Goal: Information Seeking & Learning: Understand process/instructions

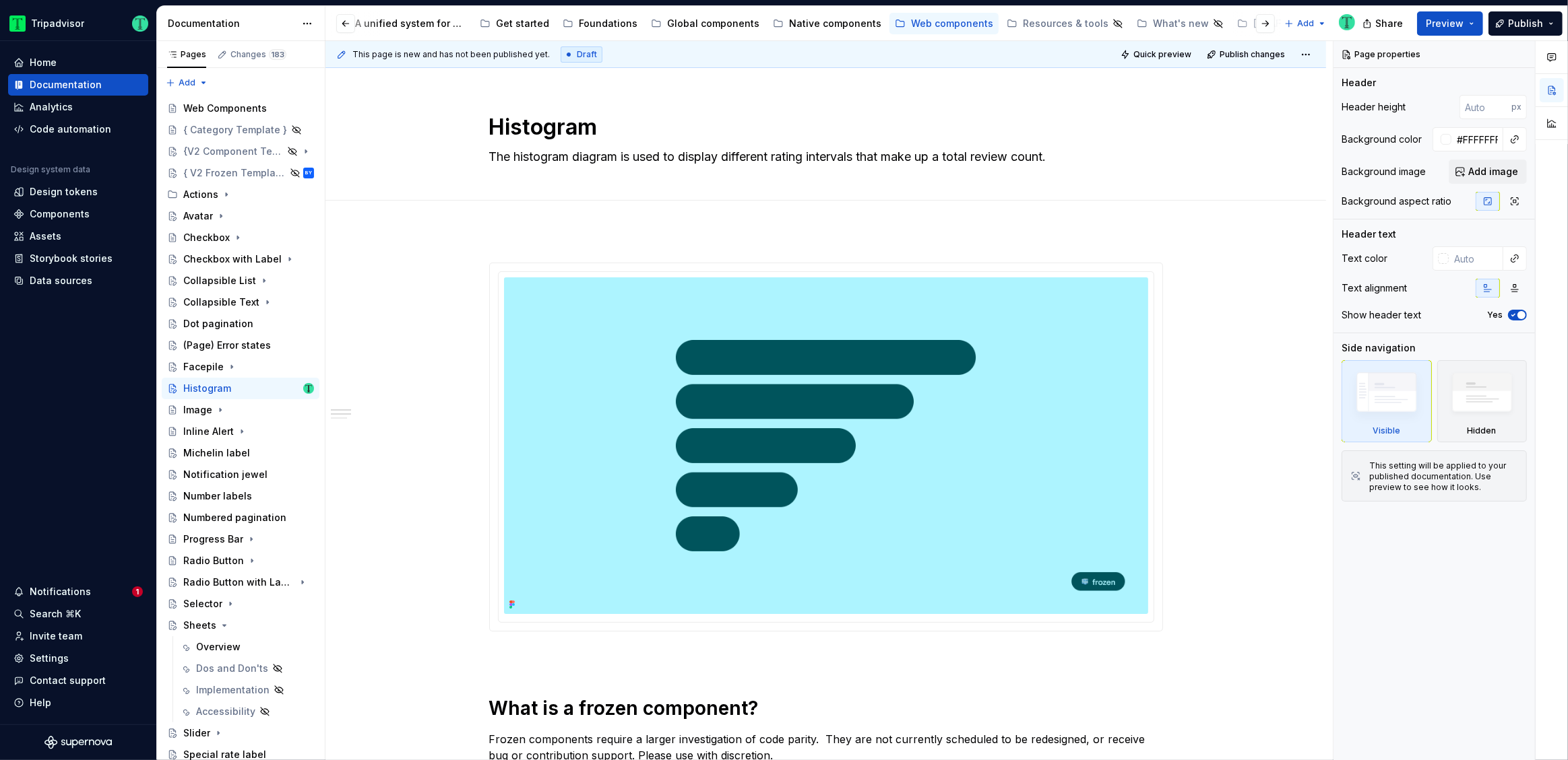
scroll to position [560, 0]
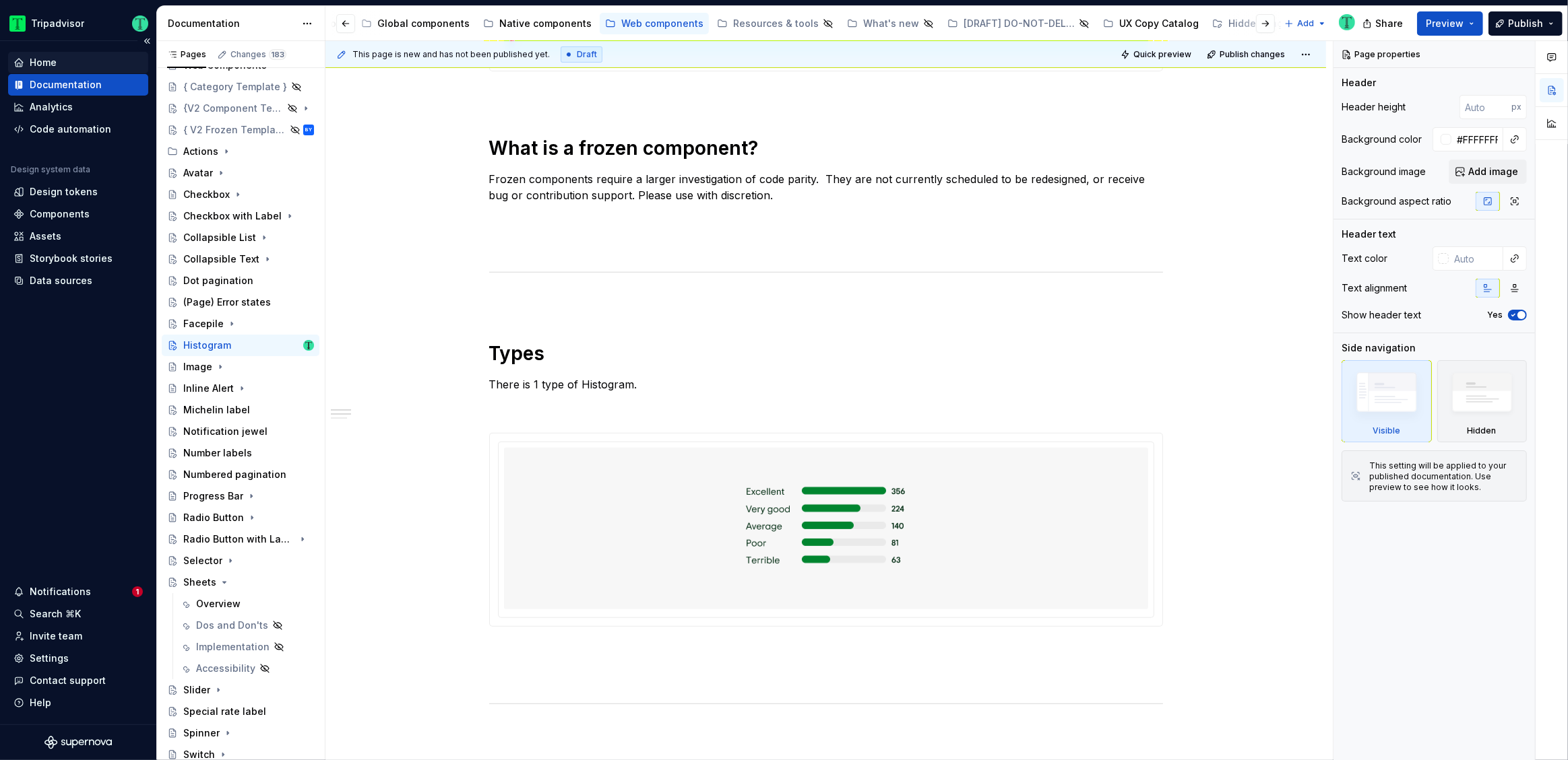
click at [37, 58] on div "Home" at bounding box center [42, 63] width 27 height 14
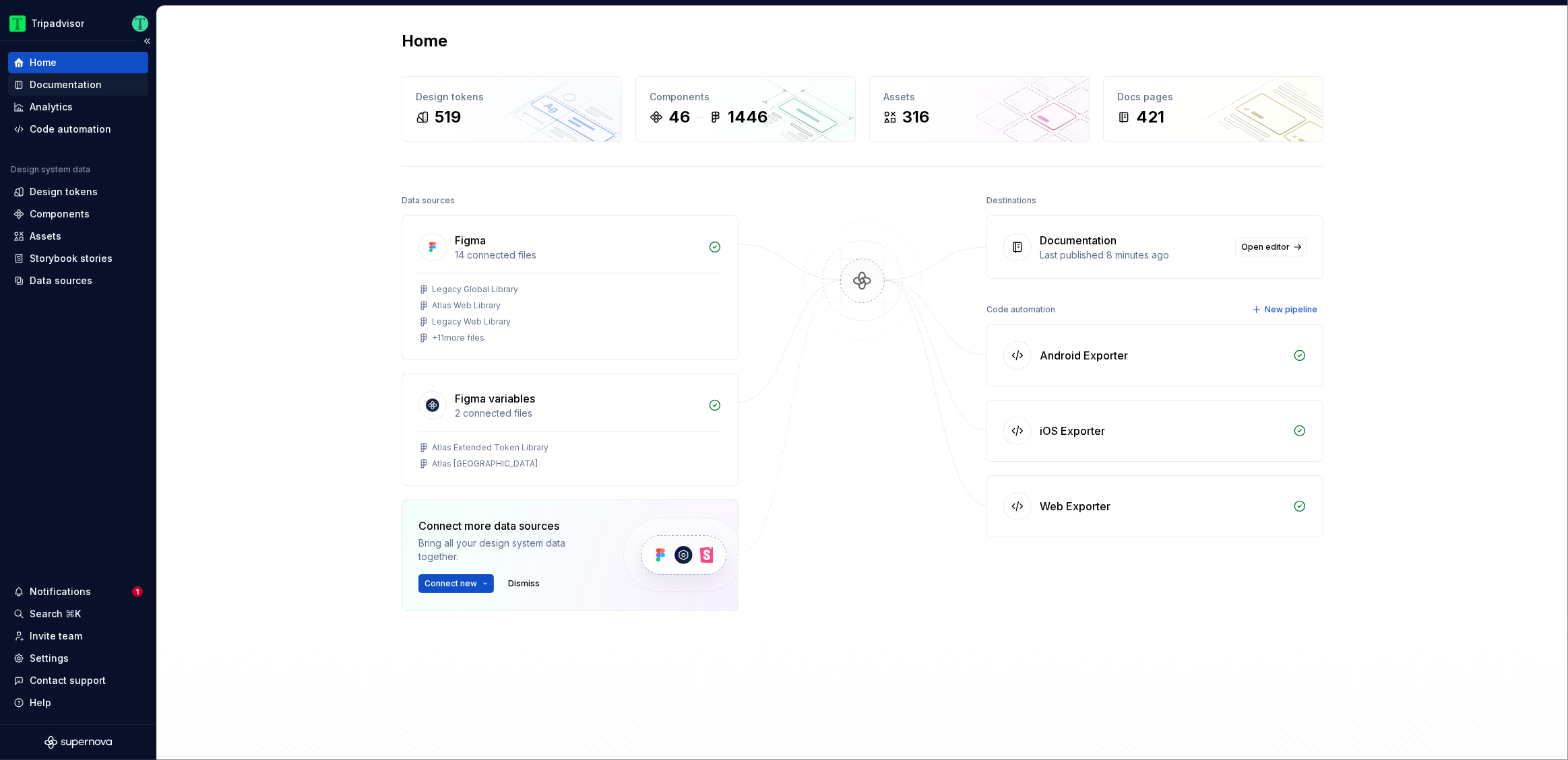
click at [65, 86] on div "Documentation" at bounding box center [66, 85] width 72 height 14
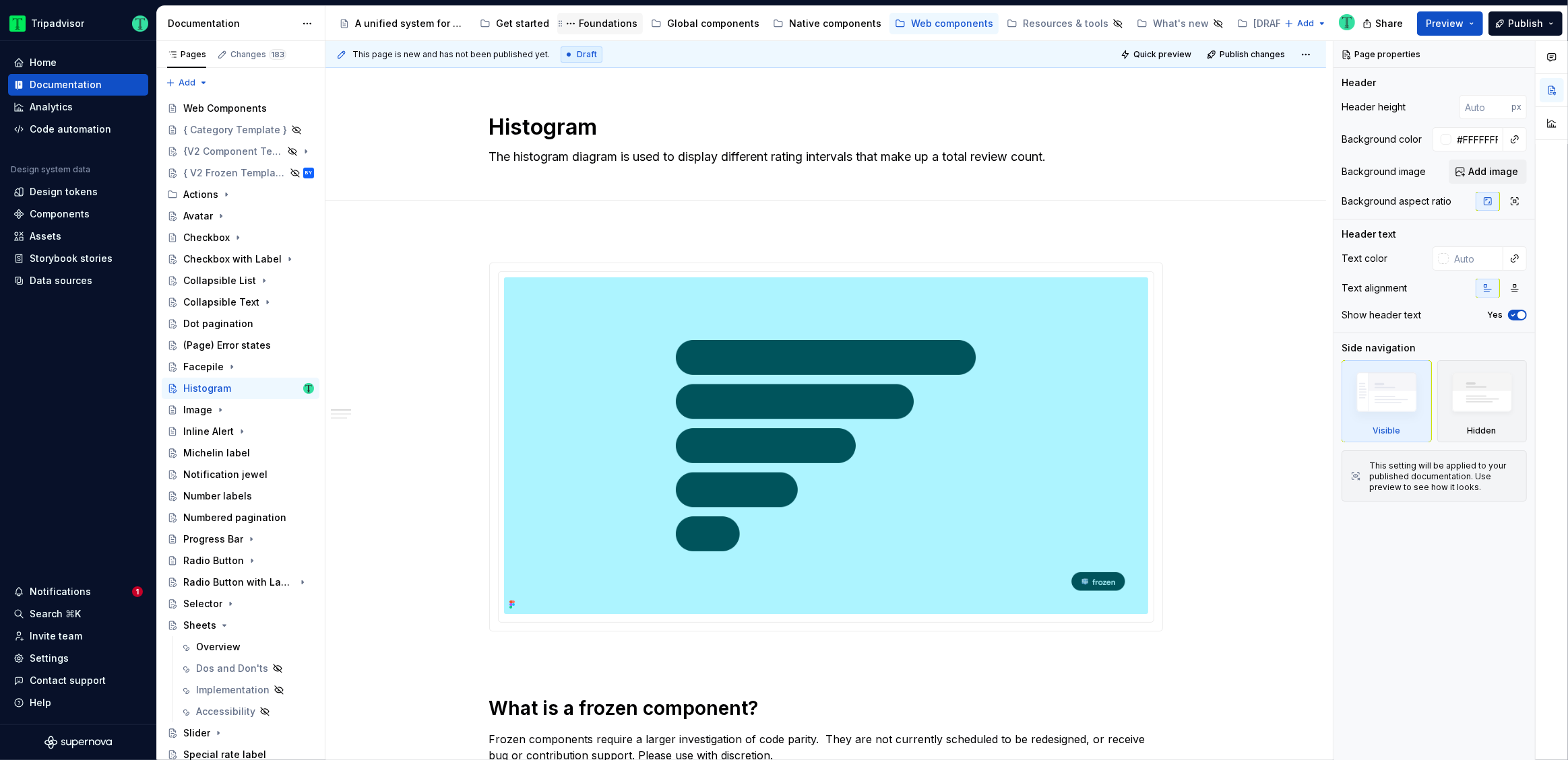
click at [584, 27] on div "Foundations" at bounding box center [608, 24] width 59 height 14
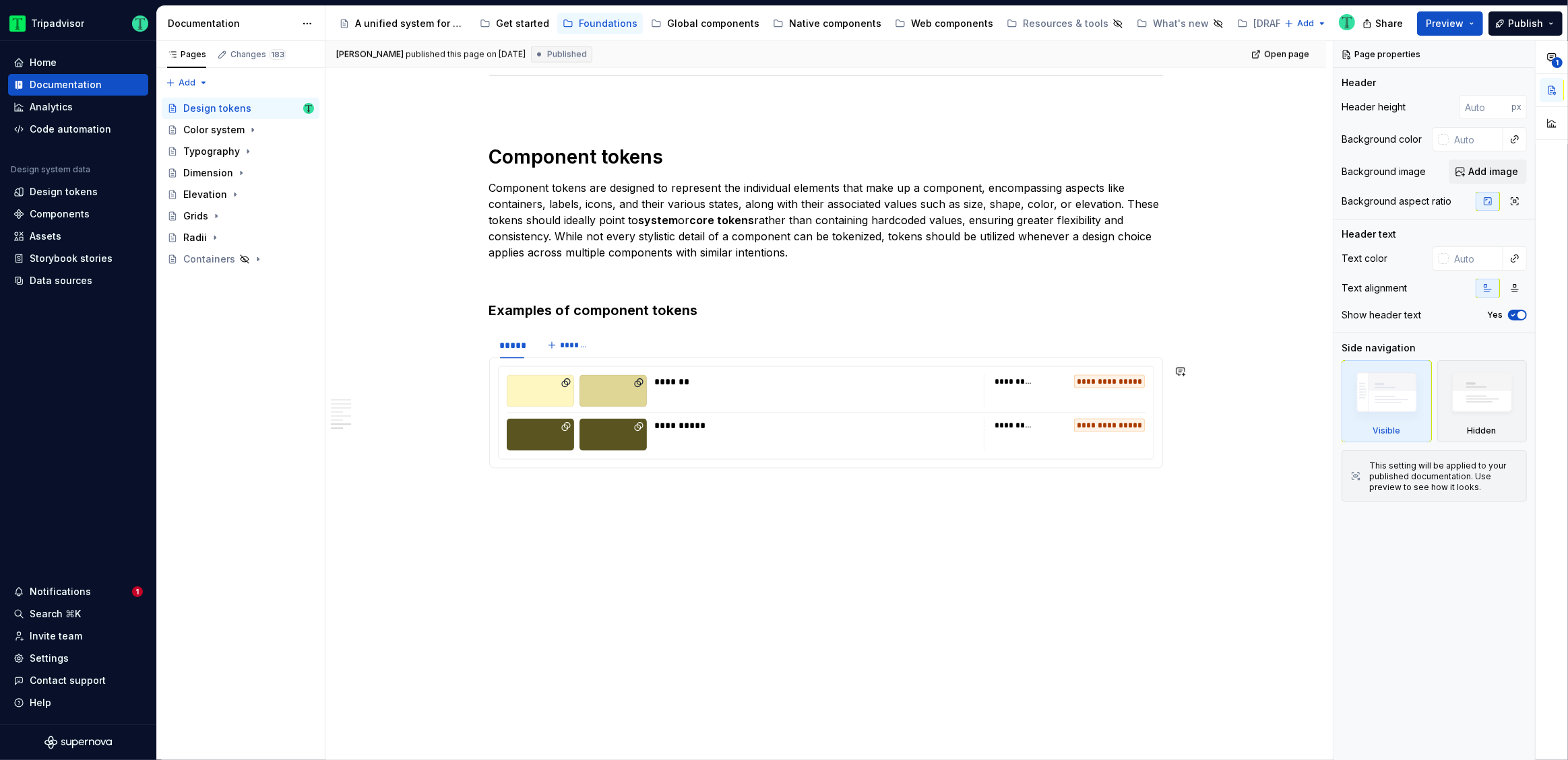
scroll to position [2045, 0]
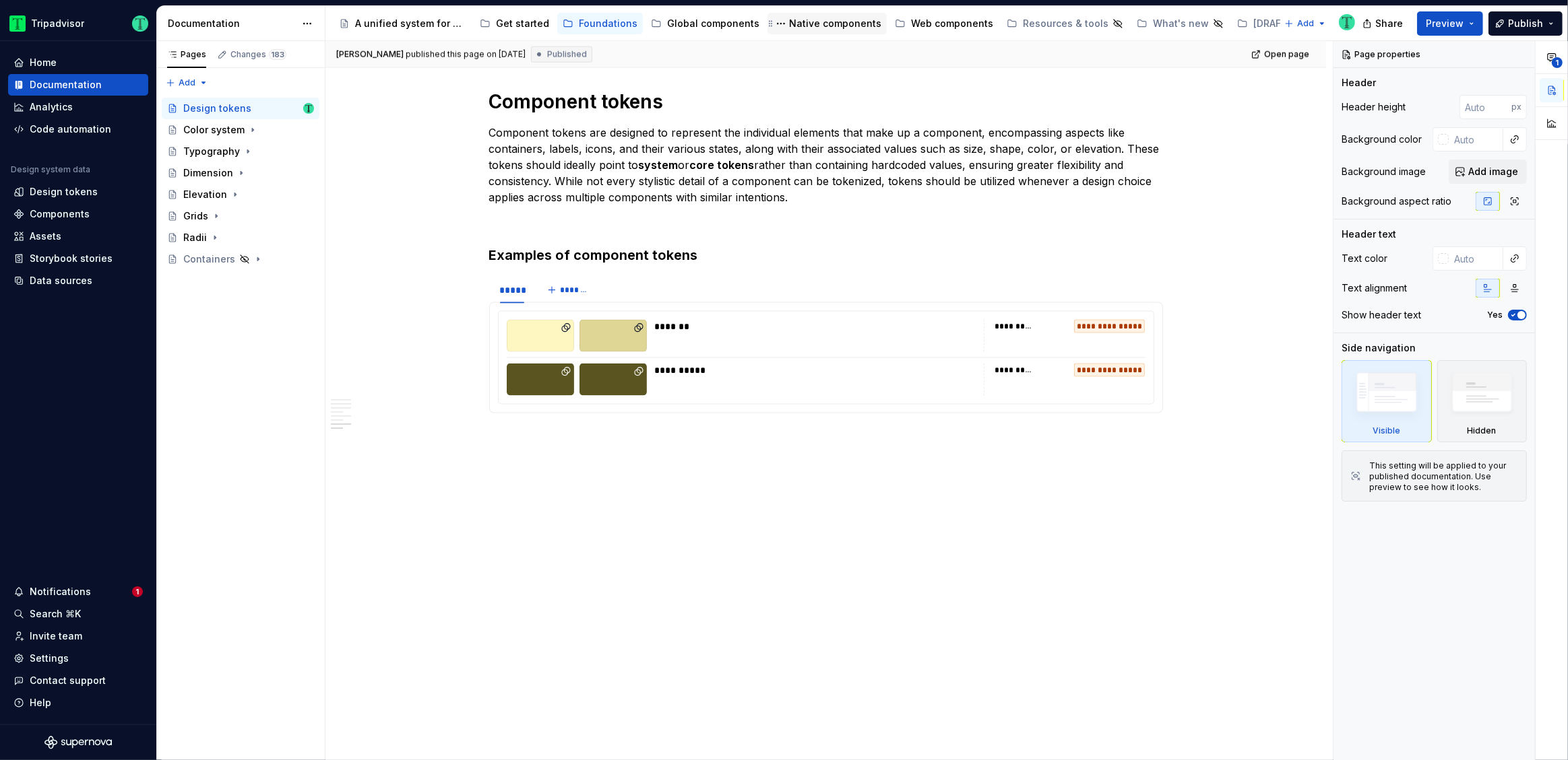
click at [836, 25] on div "Native components" at bounding box center [835, 24] width 92 height 14
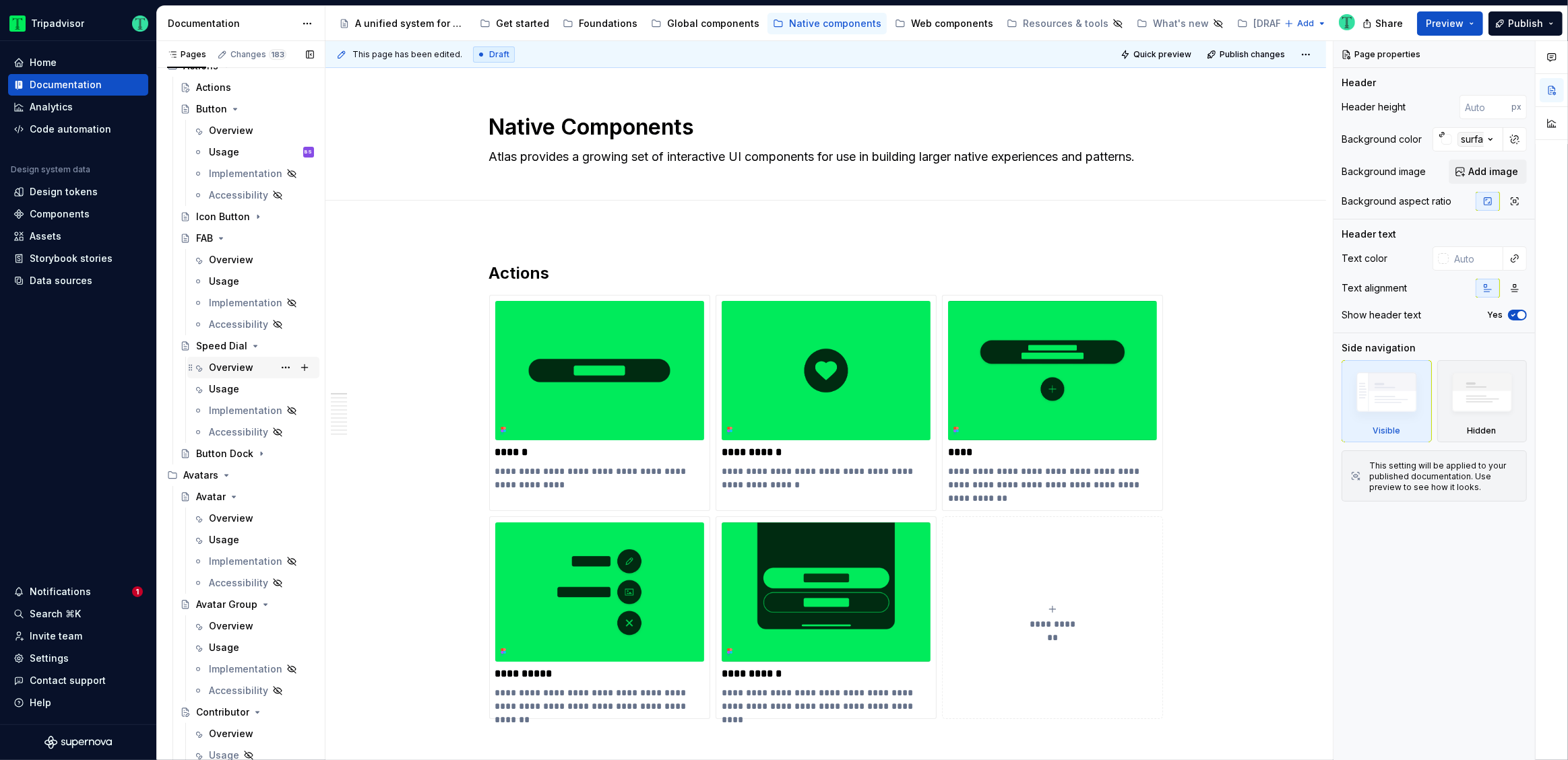
scroll to position [251, 0]
click at [233, 224] on div "Icon Button" at bounding box center [223, 224] width 54 height 14
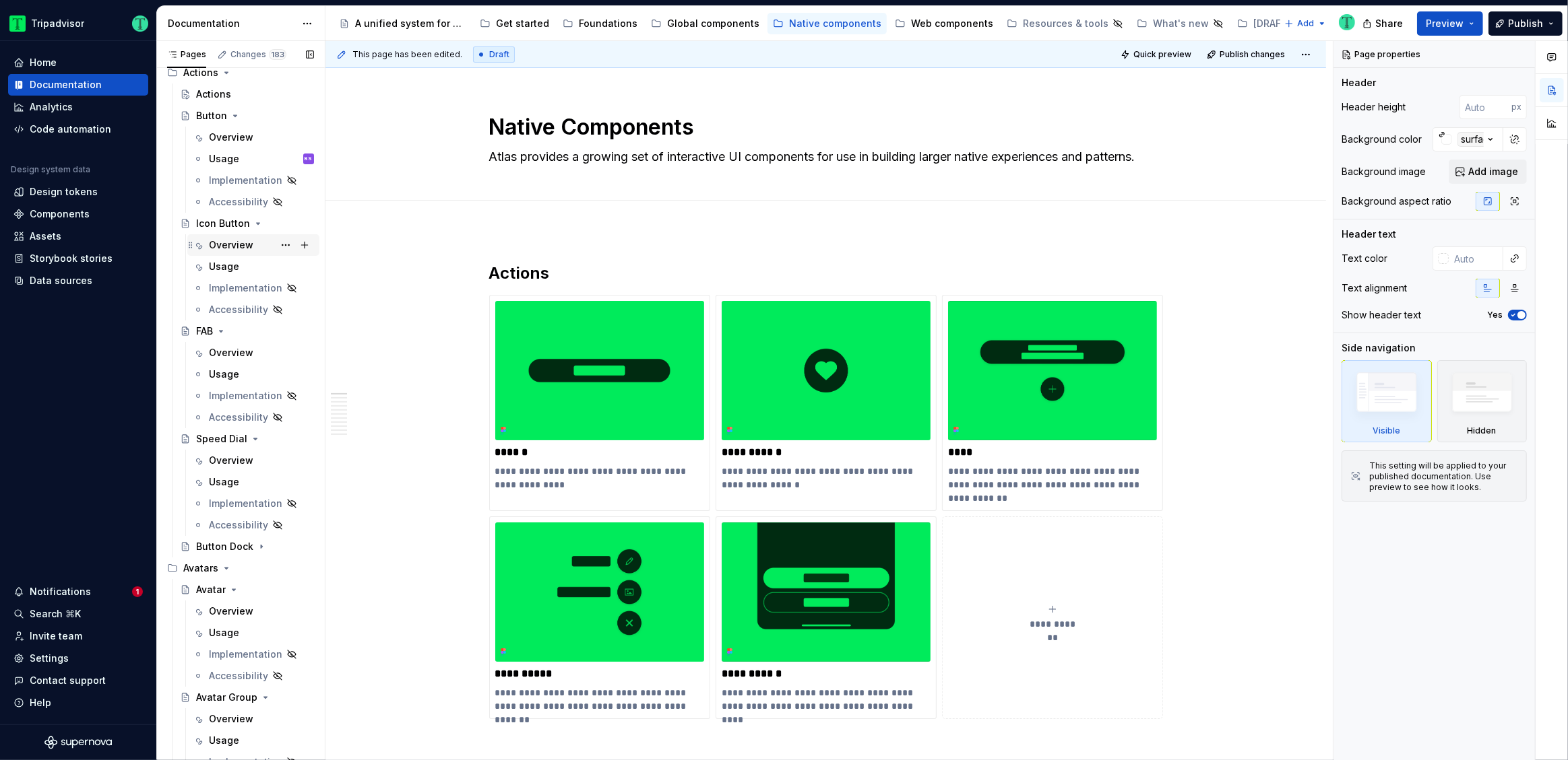
click at [232, 245] on div "Overview" at bounding box center [231, 245] width 44 height 14
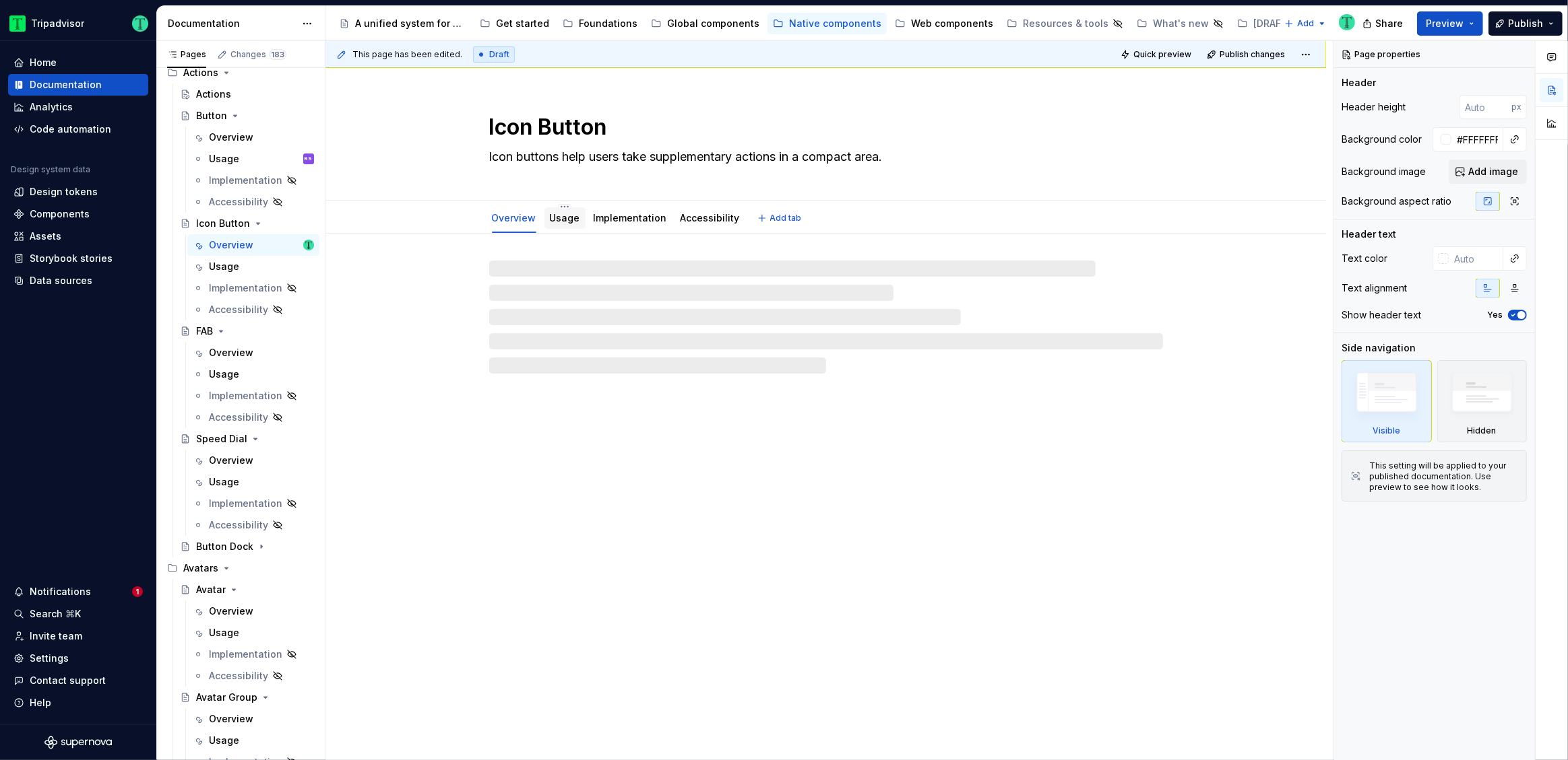
click at [569, 220] on link "Usage" at bounding box center [565, 218] width 30 height 12
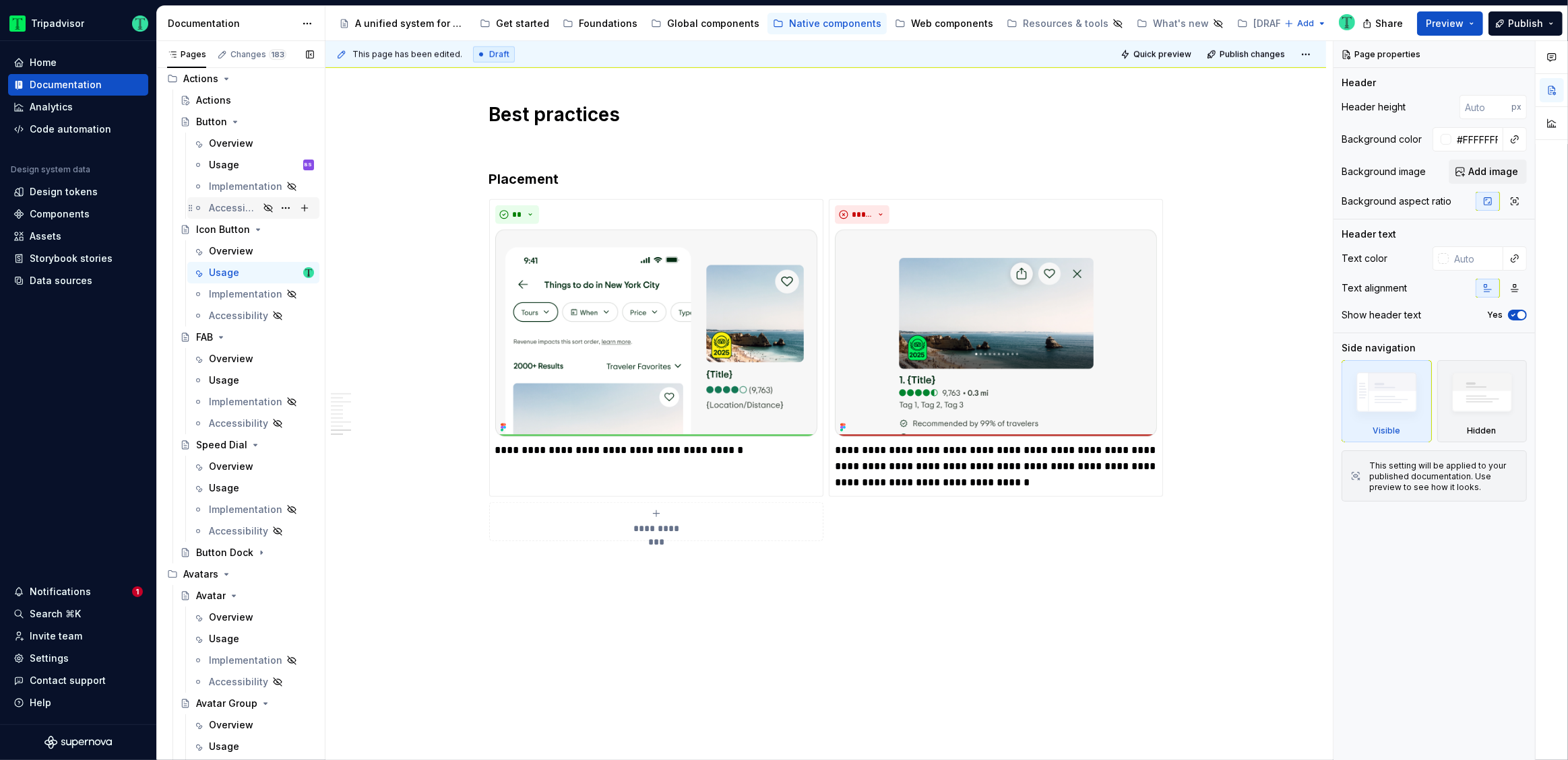
scroll to position [250, 0]
drag, startPoint x: 237, startPoint y: 166, endPoint x: 309, endPoint y: 280, distance: 134.8
click at [237, 165] on div "Usage BS" at bounding box center [261, 160] width 105 height 14
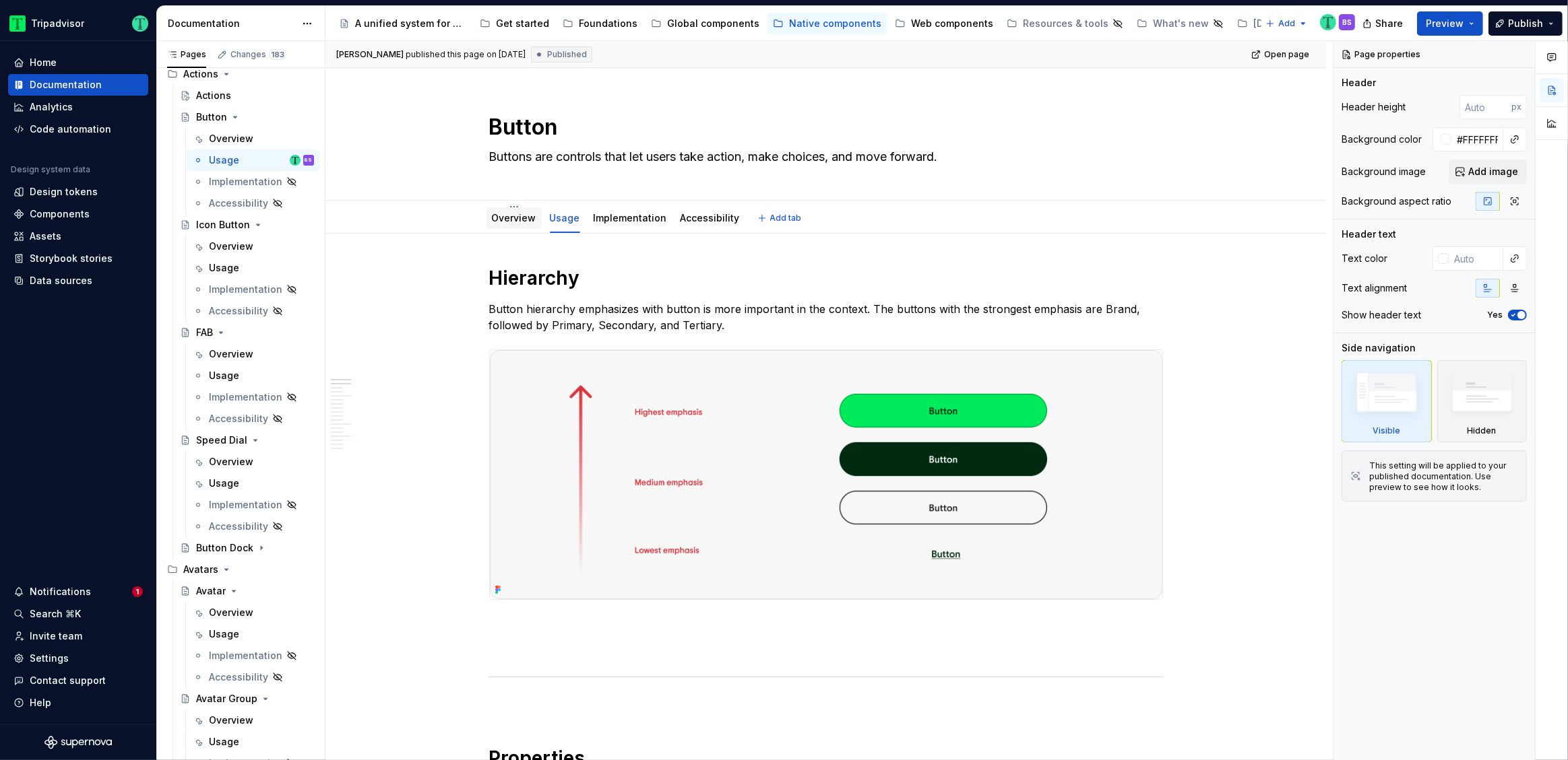
click at [517, 216] on link "Overview" at bounding box center [514, 218] width 44 height 12
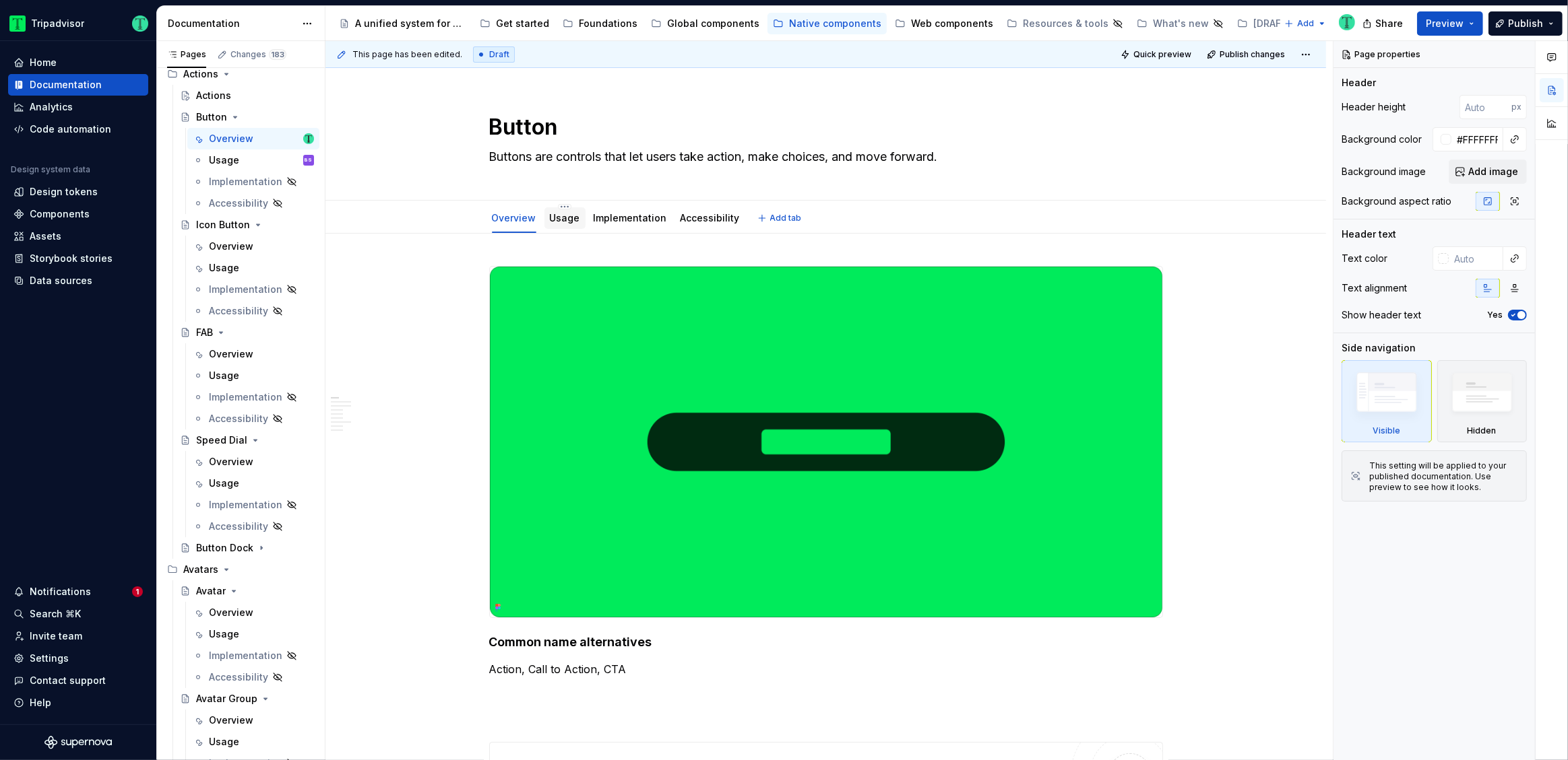
click at [556, 220] on link "Usage" at bounding box center [565, 218] width 30 height 12
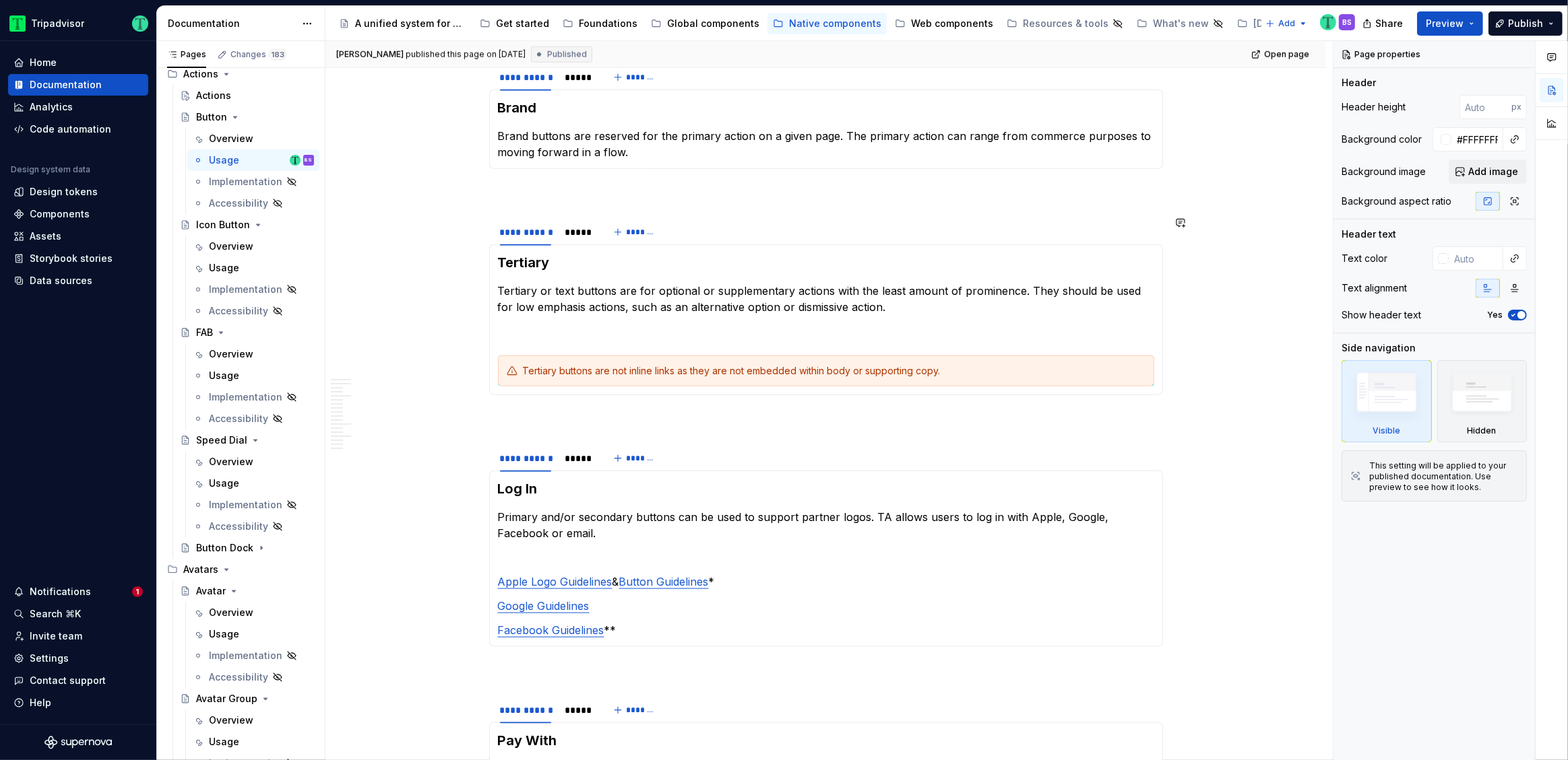
scroll to position [1615, 0]
click at [582, 233] on div "*****" at bounding box center [578, 234] width 26 height 14
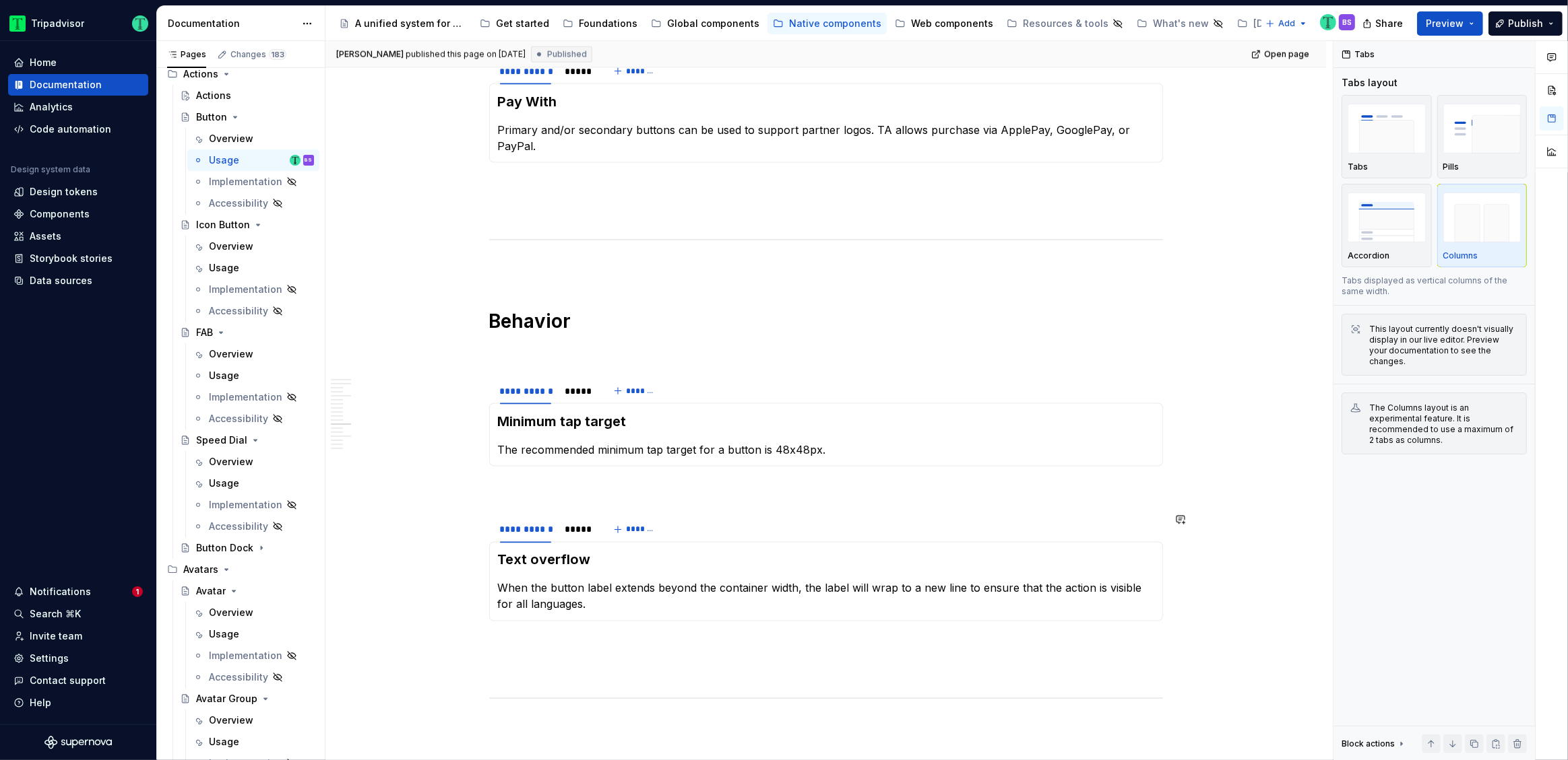
scroll to position [2412, 0]
click at [581, 393] on div "*****" at bounding box center [578, 392] width 26 height 14
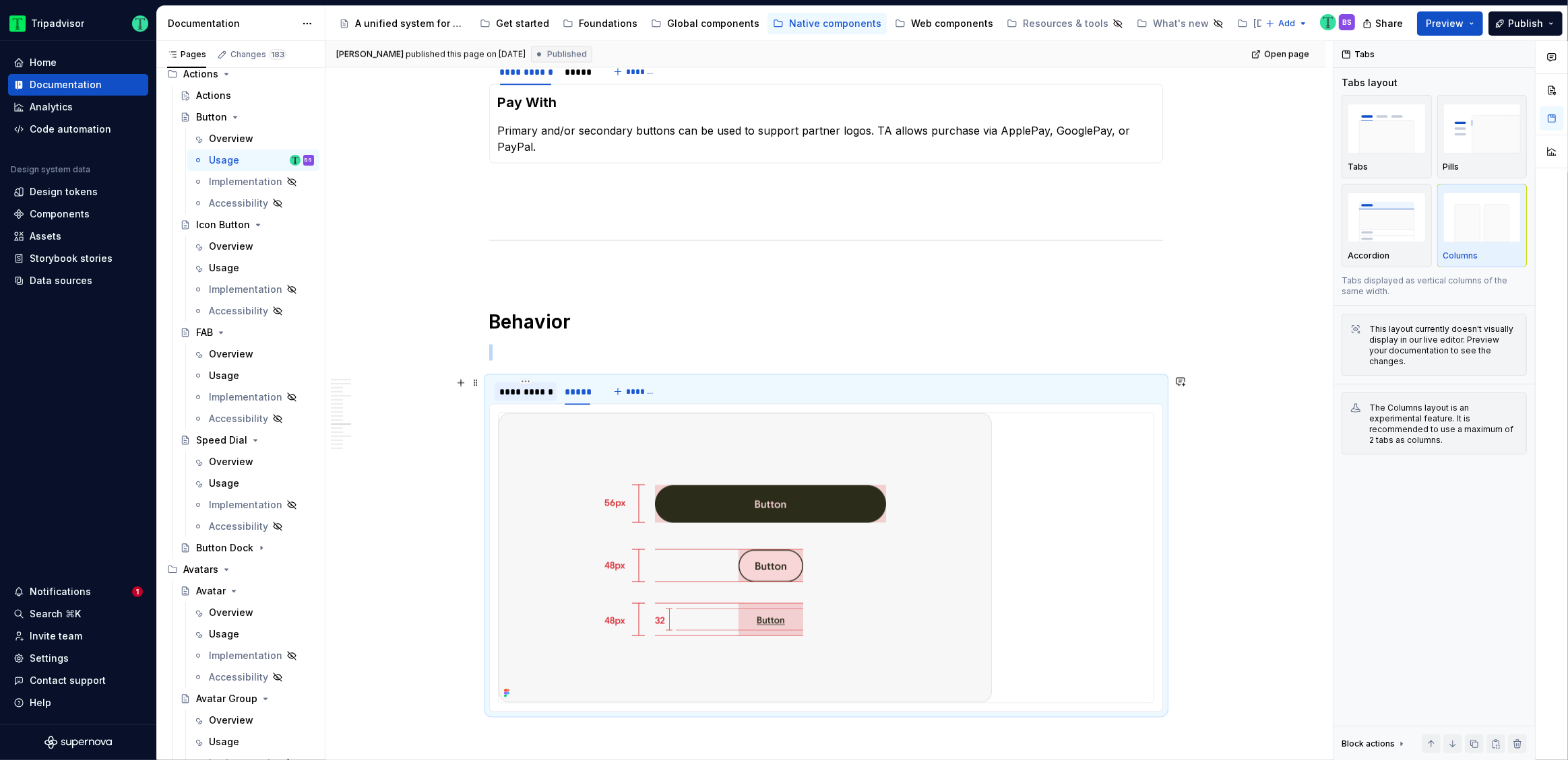
click at [522, 399] on div "**********" at bounding box center [526, 392] width 63 height 22
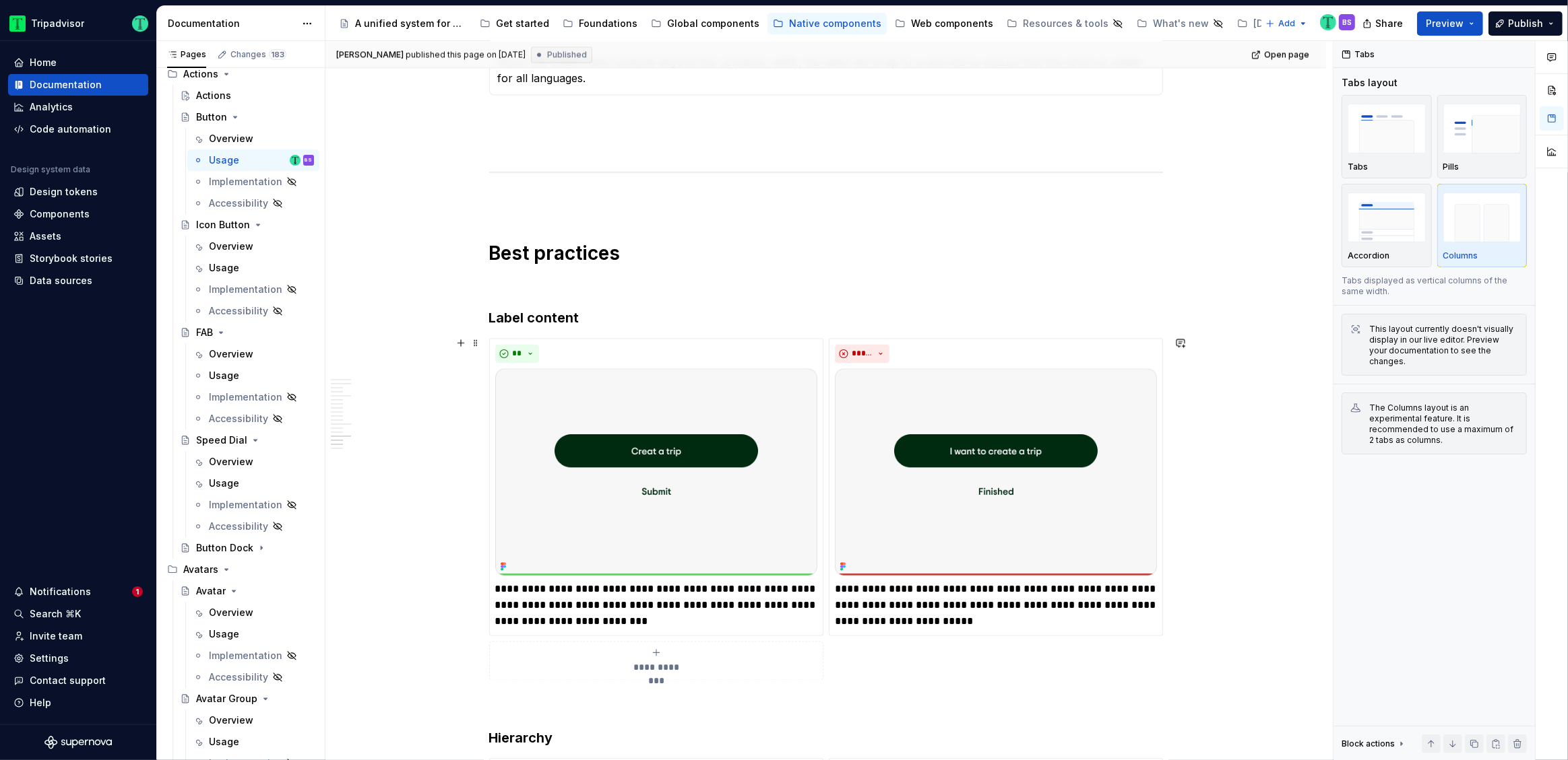
scroll to position [2930, 0]
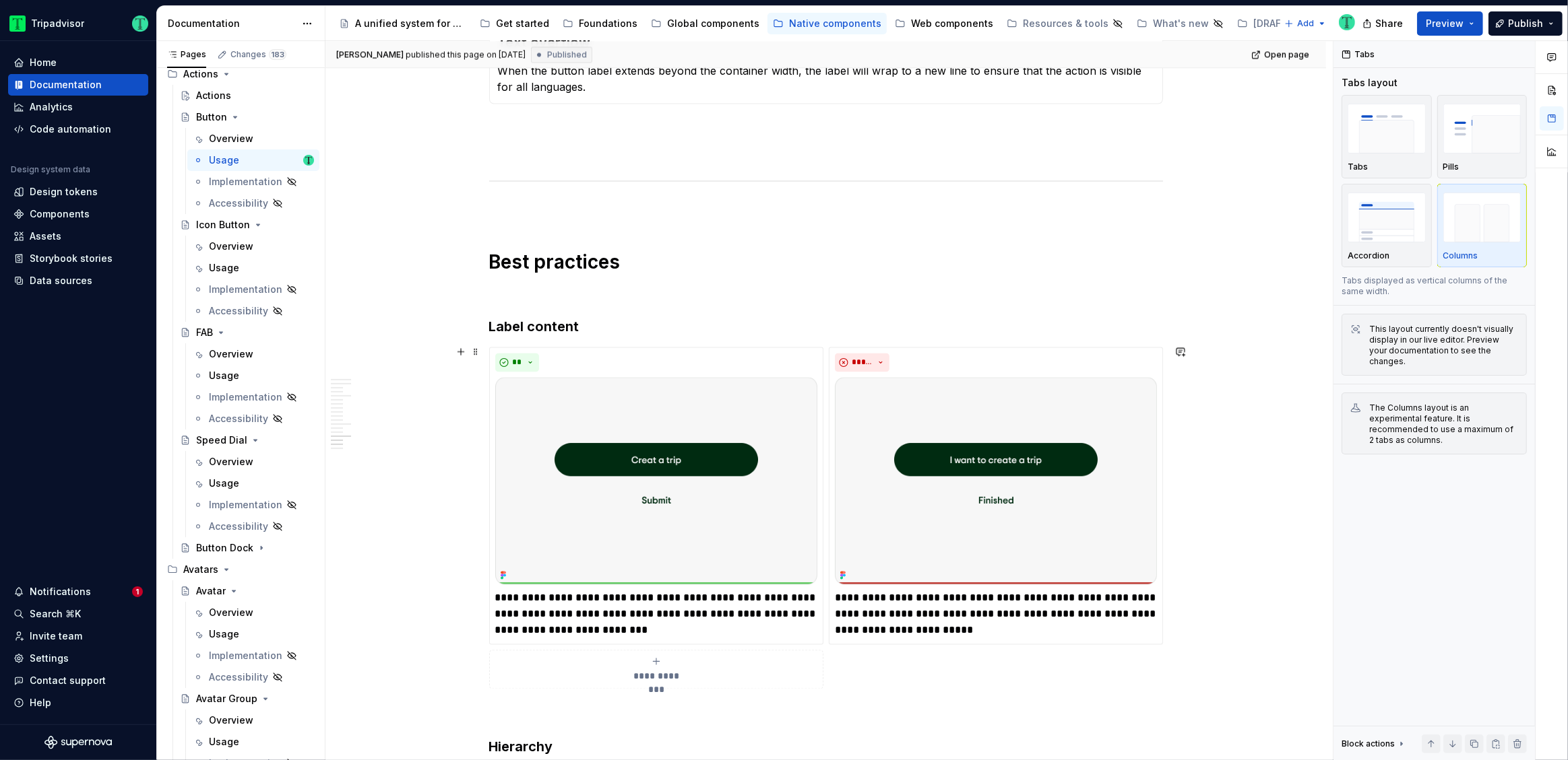
type textarea "*"
